Goal: Find specific page/section: Find specific page/section

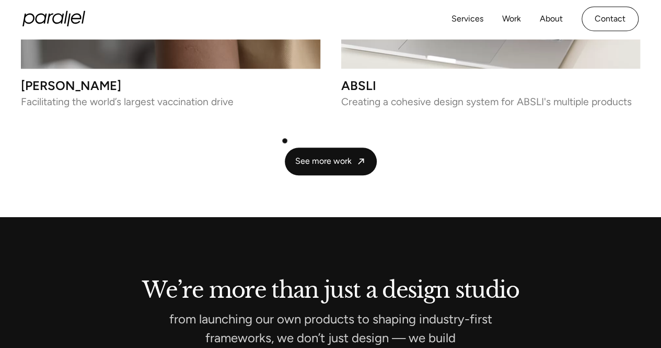
scroll to position [2492, 0]
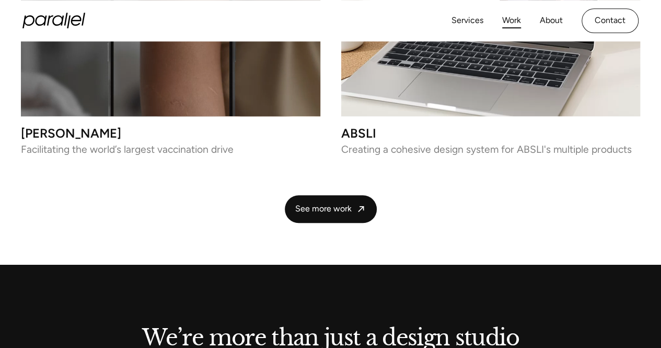
click at [507, 26] on link "Work" at bounding box center [511, 20] width 19 height 15
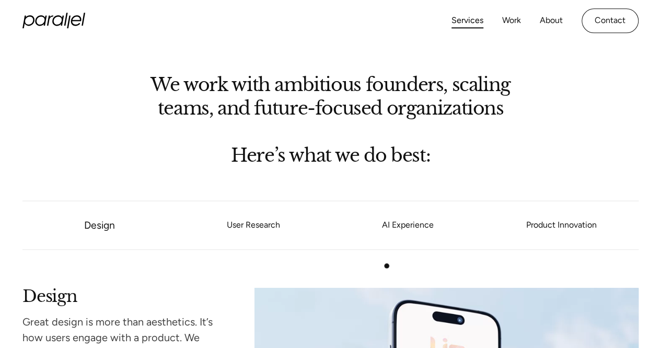
scroll to position [712, 0]
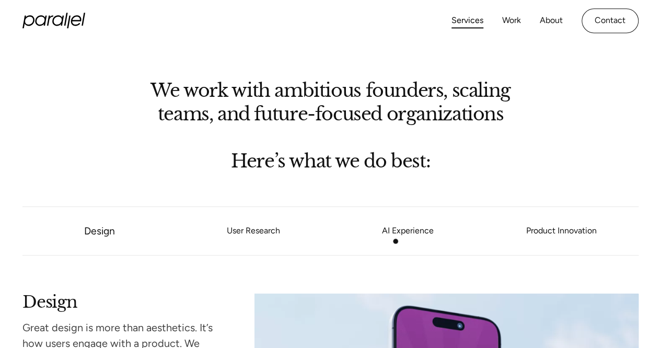
drag, startPoint x: 396, startPoint y: 241, endPoint x: 399, endPoint y: 234, distance: 7.5
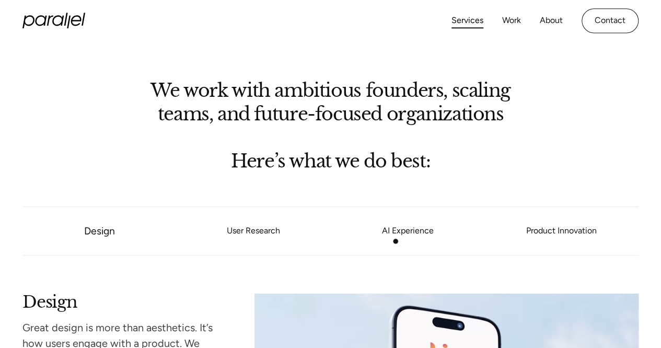
click at [399, 234] on li "AI Experience" at bounding box center [408, 230] width 154 height 39
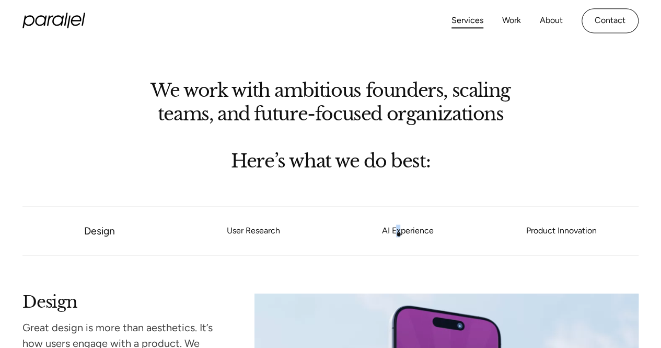
click at [399, 234] on link "AI Experience" at bounding box center [408, 231] width 154 height 6
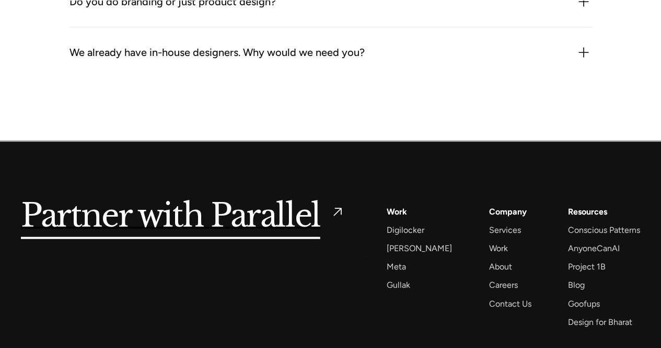
scroll to position [3110, 0]
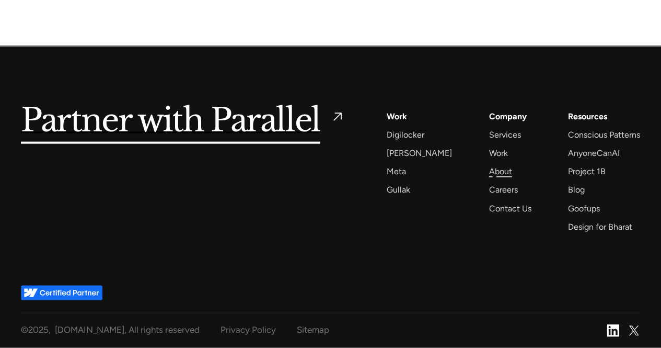
click at [495, 176] on div "About" at bounding box center [500, 171] width 23 height 14
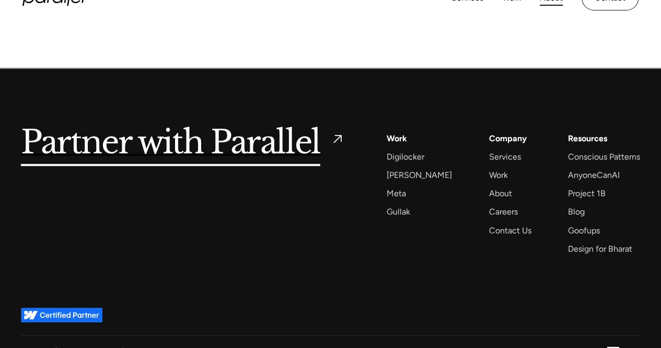
scroll to position [2480, 0]
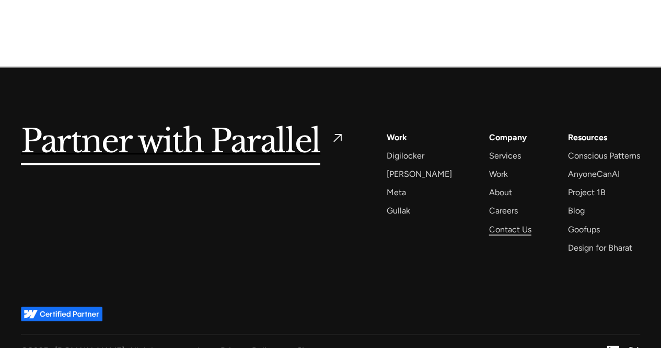
click at [496, 226] on div "Contact Us" at bounding box center [510, 229] width 42 height 14
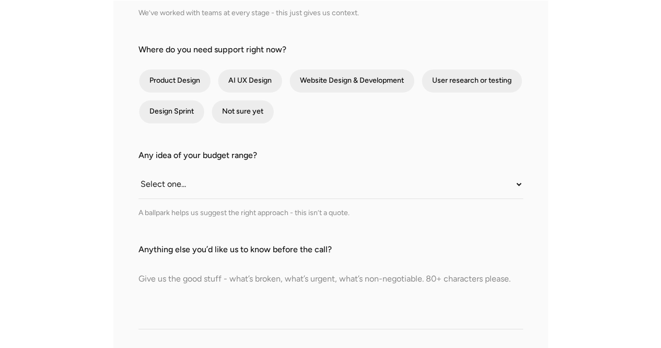
scroll to position [426, 0]
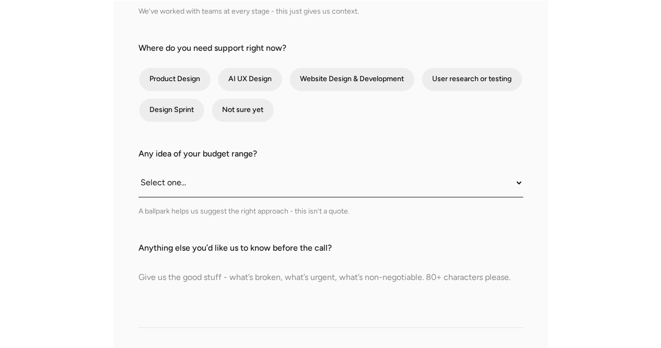
click at [502, 181] on select "Select one... Under $10K $10K–$25K $25K–$50K $50K+" at bounding box center [331, 182] width 385 height 29
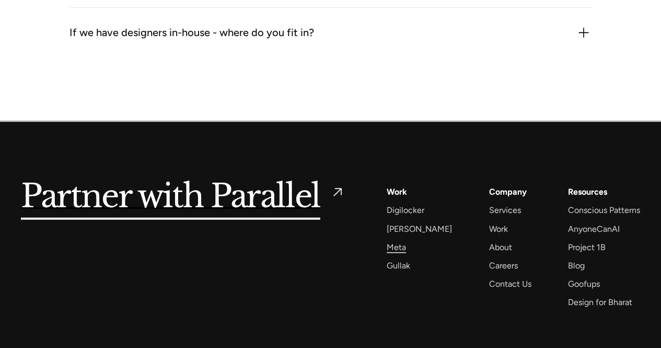
scroll to position [1453, 0]
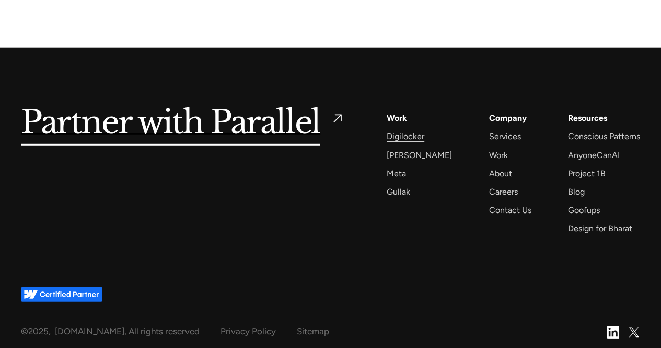
click at [392, 129] on div "Digilocker" at bounding box center [406, 136] width 38 height 14
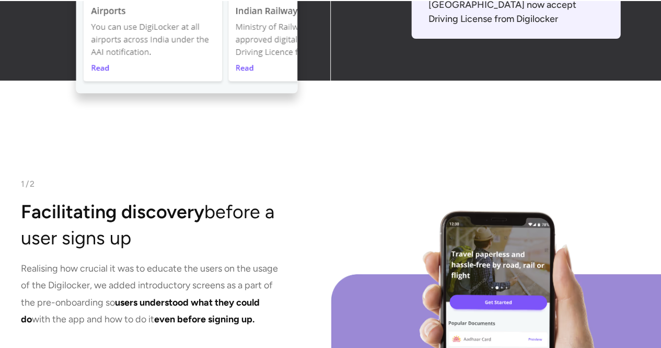
scroll to position [1993, 0]
